Goal: Task Accomplishment & Management: Use online tool/utility

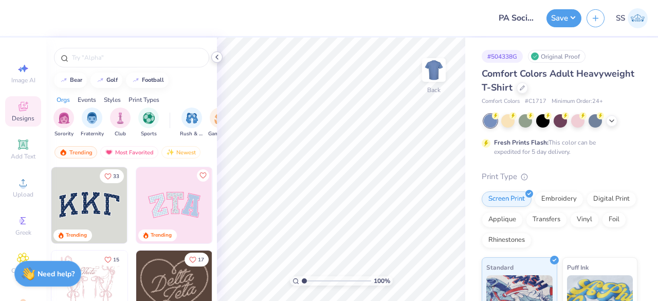
click at [214, 60] on icon at bounding box center [217, 57] width 8 height 8
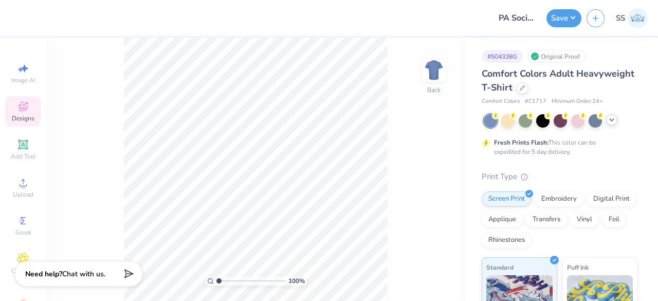
click at [611, 119] on icon at bounding box center [611, 120] width 8 height 8
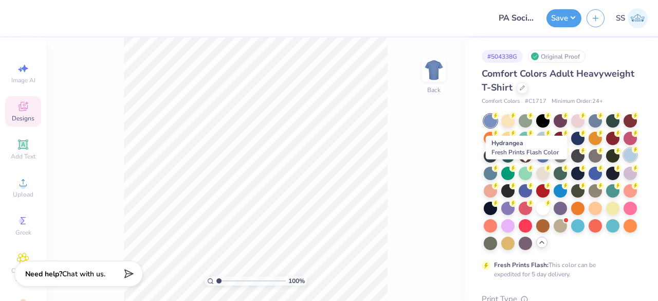
click at [623, 161] on div at bounding box center [629, 154] width 13 height 13
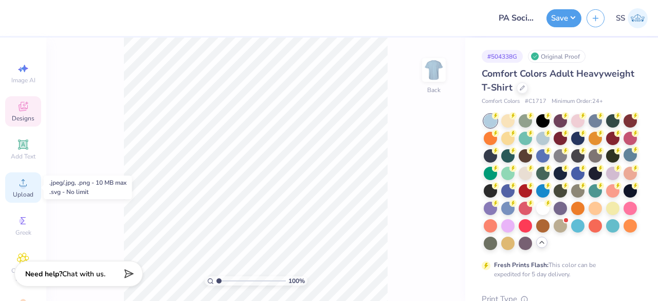
click at [12, 185] on div "Upload" at bounding box center [23, 187] width 36 height 30
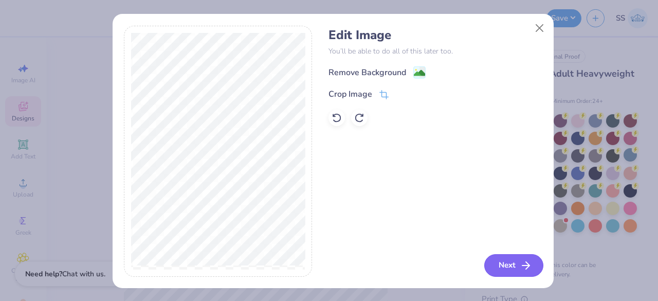
click at [495, 255] on button "Next" at bounding box center [513, 265] width 59 height 23
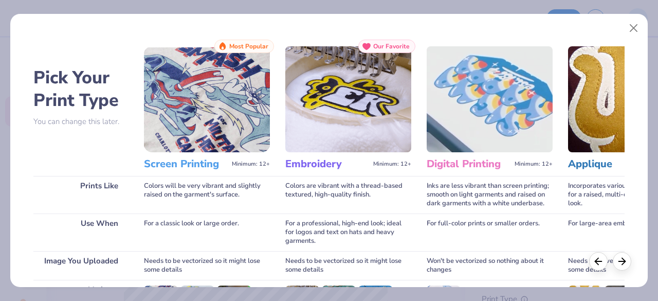
scroll to position [160, 0]
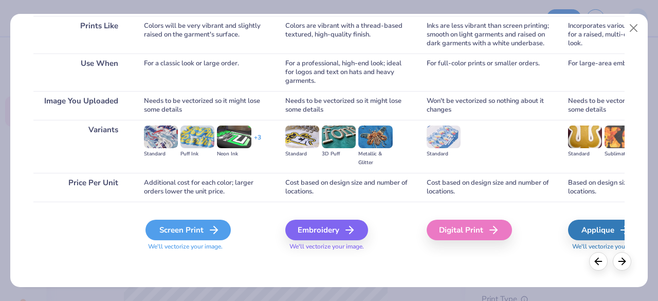
click at [198, 219] on div "Screen Print" at bounding box center [187, 229] width 85 height 21
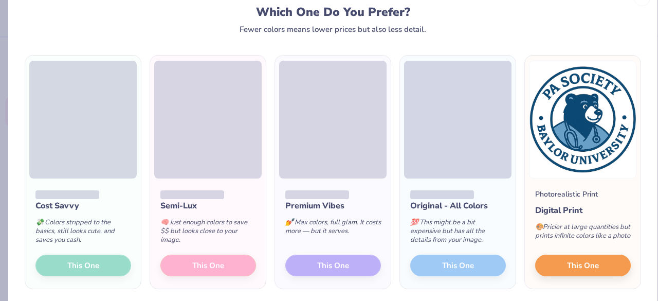
scroll to position [31, 0]
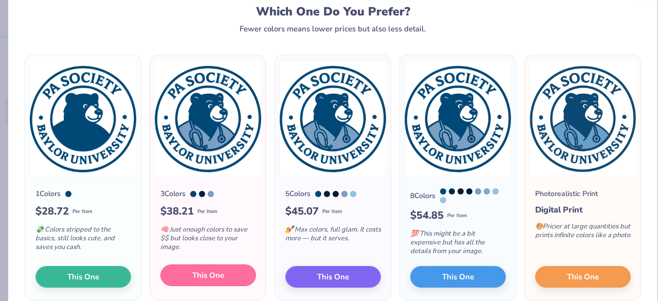
click at [218, 281] on span "This One" at bounding box center [208, 275] width 32 height 12
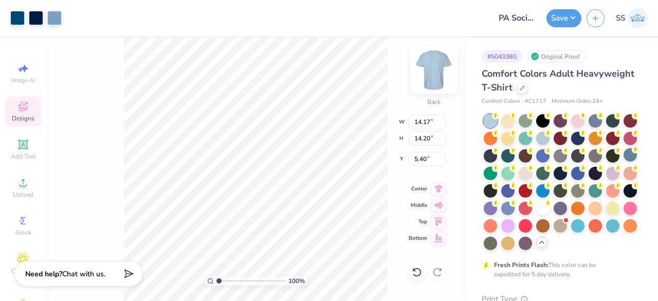
click at [437, 74] on img at bounding box center [433, 69] width 41 height 41
type input "3.00"
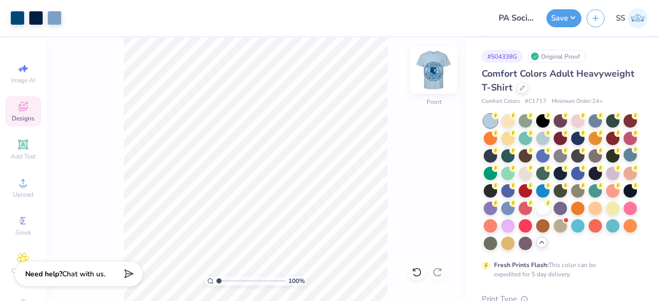
click at [435, 62] on img at bounding box center [433, 69] width 41 height 41
click at [431, 63] on img at bounding box center [433, 70] width 21 height 21
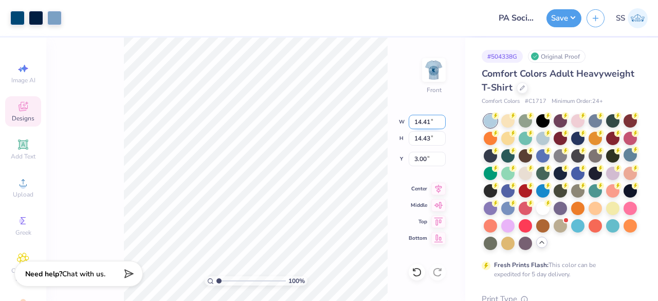
drag, startPoint x: 433, startPoint y: 122, endPoint x: 413, endPoint y: 123, distance: 19.6
click at [413, 123] on input "14.41" at bounding box center [426, 122] width 37 height 14
type input "12.00"
type input "12.02"
type input "4.21"
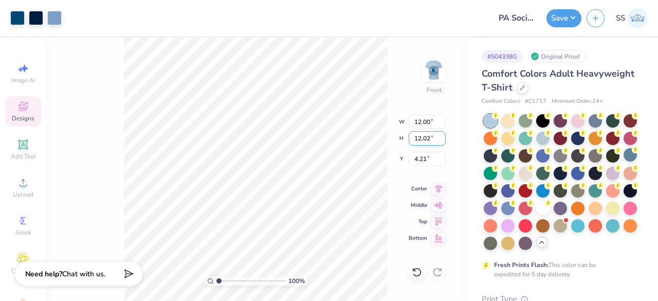
drag, startPoint x: 434, startPoint y: 136, endPoint x: 412, endPoint y: 140, distance: 22.0
click at [412, 140] on input "12.02" at bounding box center [426, 138] width 37 height 14
type input "12"
type input "11.98"
type input "12.00"
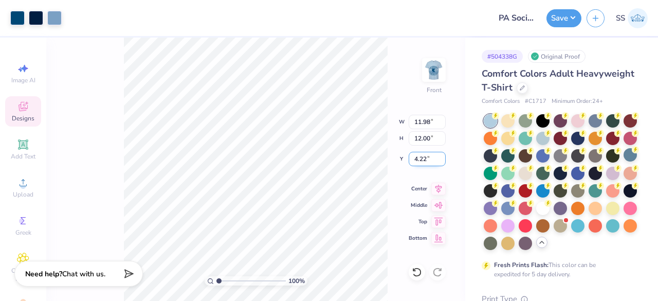
drag, startPoint x: 428, startPoint y: 158, endPoint x: 409, endPoint y: 161, distance: 19.3
click at [409, 161] on input "4.22" at bounding box center [426, 159] width 37 height 14
type input "3.00"
drag, startPoint x: 432, startPoint y: 124, endPoint x: 412, endPoint y: 124, distance: 19.5
click at [412, 124] on input "11.98" at bounding box center [426, 122] width 37 height 14
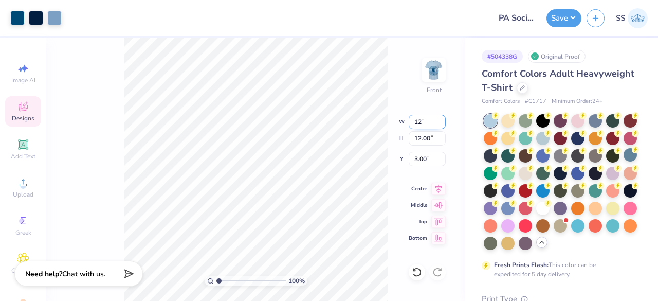
type input "12.00"
type input "12.02"
type input "2.99"
click at [426, 156] on input "2.99" at bounding box center [426, 159] width 37 height 14
click at [431, 138] on input "12.02" at bounding box center [426, 138] width 37 height 14
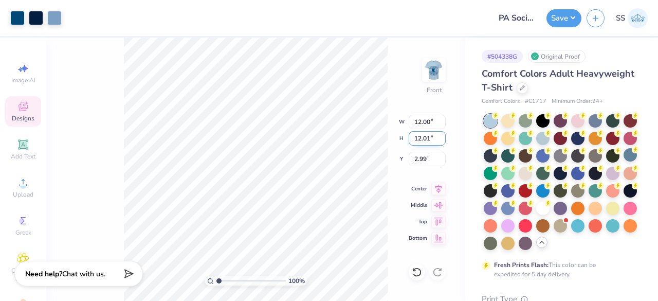
click at [441, 139] on input "12.01" at bounding box center [426, 138] width 37 height 14
type input "12"
click at [441, 139] on input "12" at bounding box center [426, 138] width 37 height 14
type input "11.98"
type input "12.00"
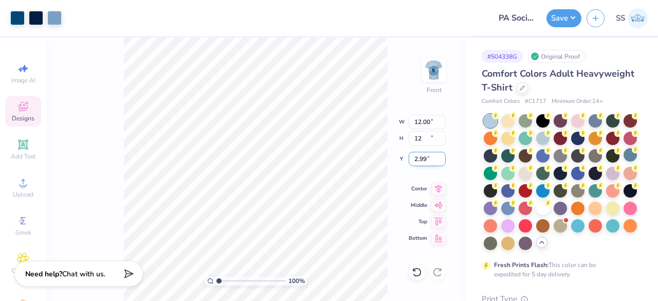
type input "3.00"
click at [430, 156] on input "3.00" at bounding box center [426, 159] width 37 height 14
click at [442, 164] on input "3.00" at bounding box center [426, 159] width 37 height 14
click at [433, 122] on input "11.98" at bounding box center [426, 122] width 37 height 14
click at [442, 119] on input "11.99" at bounding box center [426, 122] width 37 height 14
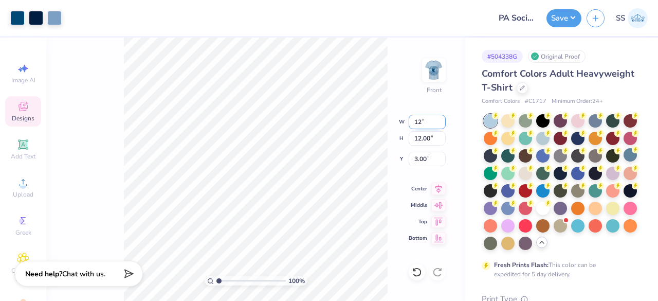
click at [442, 119] on input "12" at bounding box center [426, 122] width 37 height 14
type input "12.00"
type input "12.02"
click at [434, 186] on icon at bounding box center [438, 187] width 14 height 12
click at [441, 185] on icon at bounding box center [438, 186] width 7 height 9
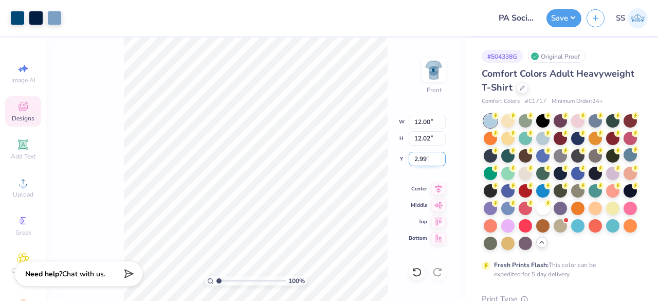
click at [431, 154] on input "2.99" at bounding box center [426, 159] width 37 height 14
type input "3"
click at [442, 156] on input "3" at bounding box center [426, 159] width 37 height 14
click at [433, 156] on input "2.99" at bounding box center [426, 159] width 37 height 14
drag, startPoint x: 433, startPoint y: 156, endPoint x: 410, endPoint y: 158, distance: 22.7
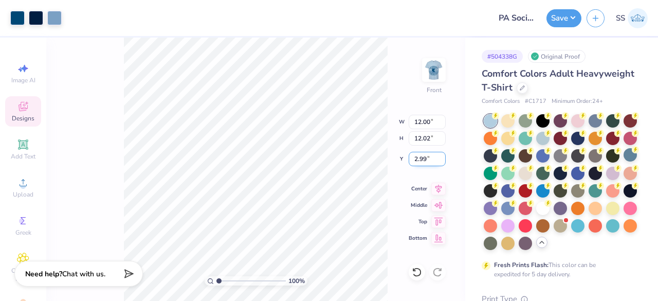
click at [410, 158] on input "2.99" at bounding box center [426, 159] width 37 height 14
type input "3.00"
click at [440, 185] on icon at bounding box center [438, 186] width 7 height 9
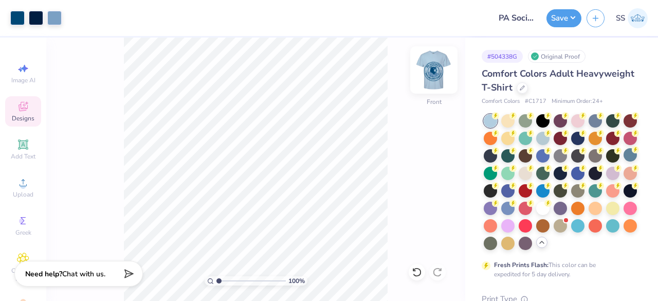
click at [430, 76] on img at bounding box center [433, 69] width 41 height 41
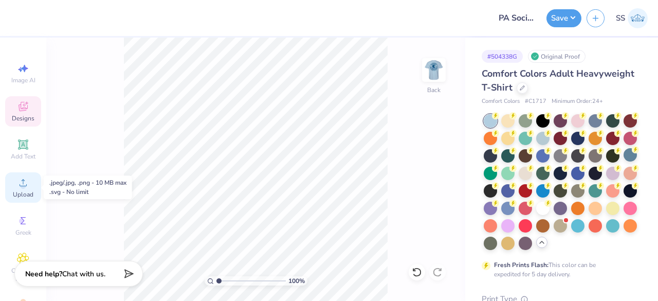
click at [9, 188] on div "Upload" at bounding box center [23, 187] width 36 height 30
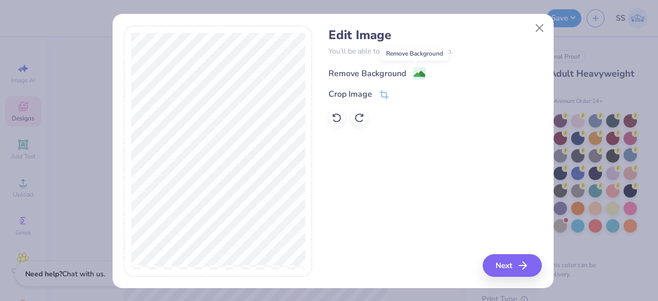
click at [414, 72] on image at bounding box center [419, 73] width 11 height 11
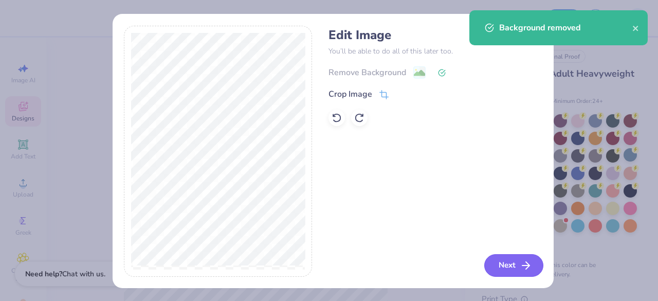
click at [499, 260] on button "Next" at bounding box center [513, 265] width 59 height 23
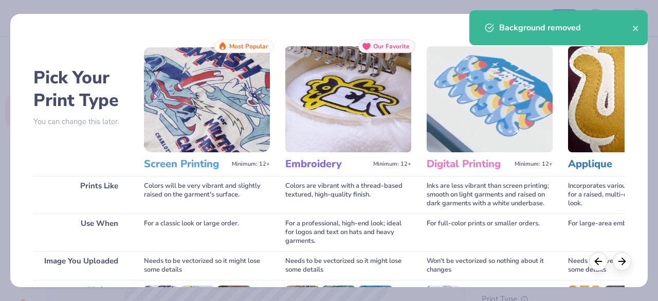
scroll to position [160, 0]
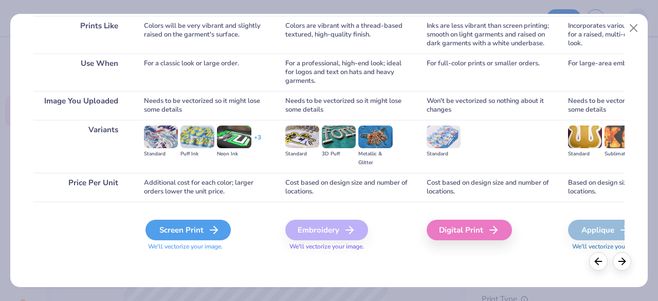
click at [199, 226] on div "Screen Print" at bounding box center [187, 229] width 85 height 21
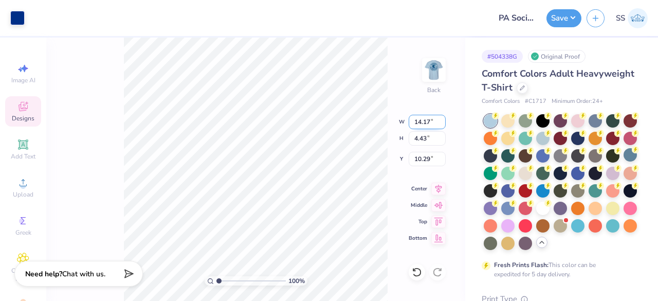
drag, startPoint x: 435, startPoint y: 122, endPoint x: 411, endPoint y: 124, distance: 24.2
click at [411, 124] on input "14.17" at bounding box center [426, 122] width 37 height 14
type input "9.00"
type input "2.81"
drag, startPoint x: 436, startPoint y: 161, endPoint x: 412, endPoint y: 161, distance: 23.6
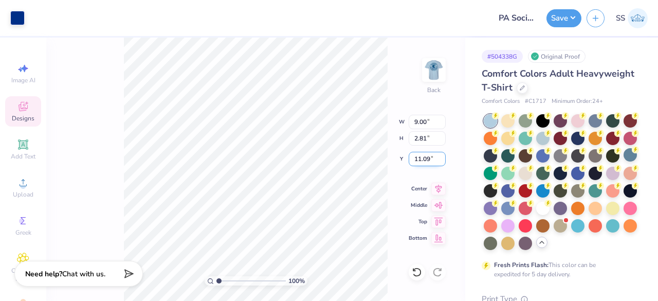
click at [412, 161] on input "11.09" at bounding box center [426, 159] width 37 height 14
type input "3.00"
click at [440, 182] on icon at bounding box center [438, 187] width 14 height 12
click at [389, 77] on div "100 % Back W 9.00 9.00 " H 2.81 2.81 " Y 3.00 3.00 " Center Middle Top Bottom" at bounding box center [255, 169] width 419 height 263
click at [438, 182] on icon at bounding box center [438, 186] width 7 height 9
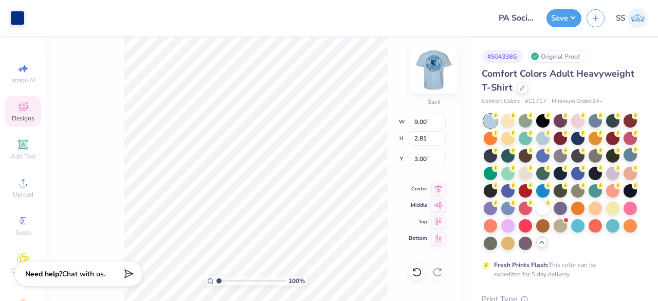
click at [440, 78] on img at bounding box center [433, 69] width 41 height 41
click at [426, 71] on img at bounding box center [433, 69] width 41 height 41
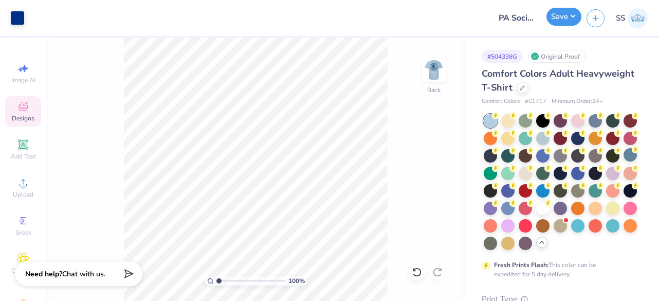
click at [563, 13] on button "Save" at bounding box center [563, 17] width 35 height 18
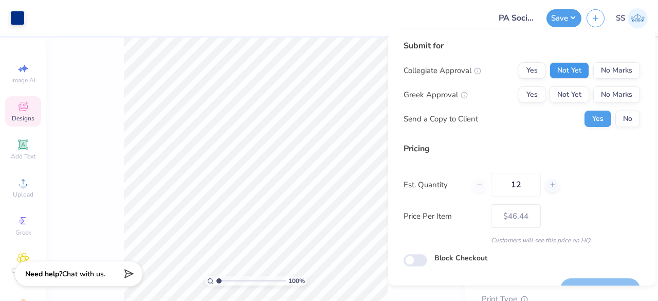
click at [576, 71] on button "Not Yet" at bounding box center [569, 70] width 40 height 16
click at [617, 93] on button "No Marks" at bounding box center [616, 94] width 47 height 16
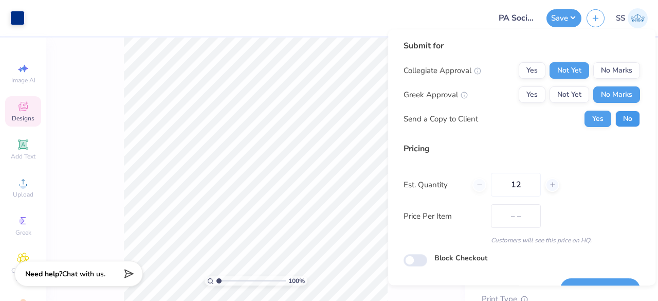
type input "$46.44"
click at [622, 117] on button "No" at bounding box center [627, 118] width 25 height 16
click at [530, 185] on input "12" at bounding box center [516, 185] width 50 height 24
type input "1"
type input "24"
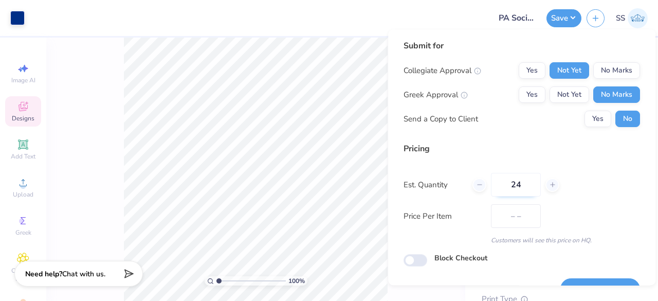
type input "$28.49"
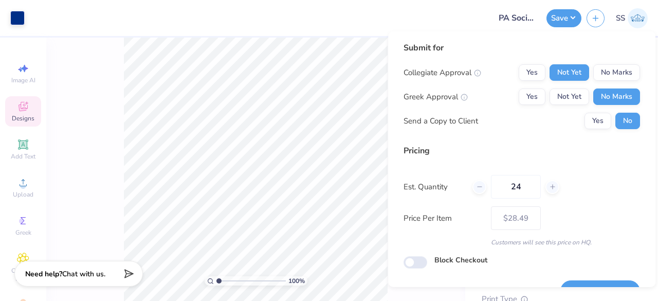
scroll to position [24, 0]
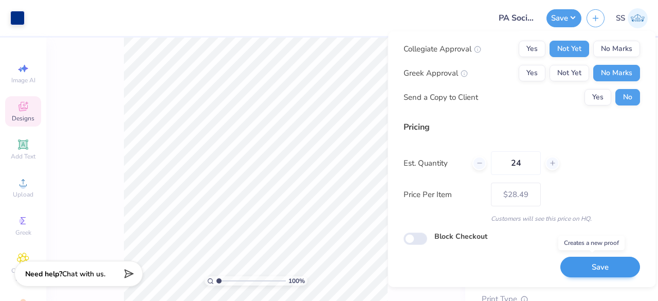
type input "24"
click at [599, 260] on button "Save" at bounding box center [600, 266] width 80 height 21
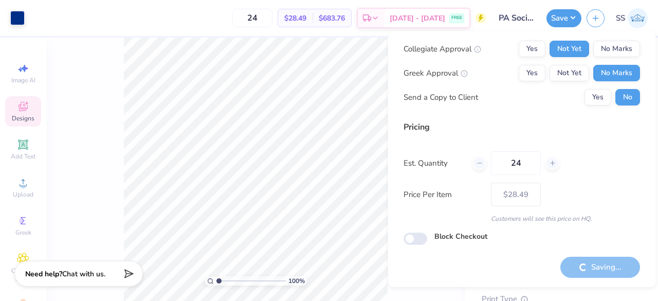
type input "– –"
